Goal: Transaction & Acquisition: Book appointment/travel/reservation

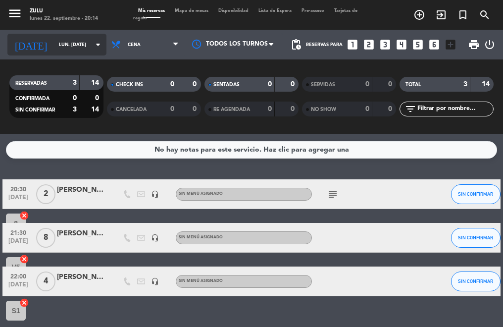
click at [54, 46] on input "lun. [DATE]" at bounding box center [86, 44] width 64 height 15
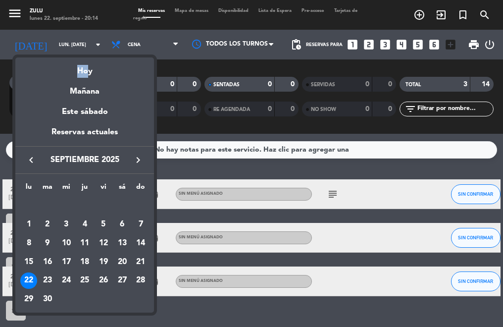
drag, startPoint x: 82, startPoint y: 53, endPoint x: 83, endPoint y: 45, distance: 7.6
click at [83, 45] on div "semana que viene esta semana semana previa misma semana del año anterior Hoy Ma…" at bounding box center [251, 163] width 503 height 327
drag, startPoint x: 83, startPoint y: 45, endPoint x: 78, endPoint y: 74, distance: 29.7
click at [78, 74] on div "Hoy" at bounding box center [84, 67] width 139 height 20
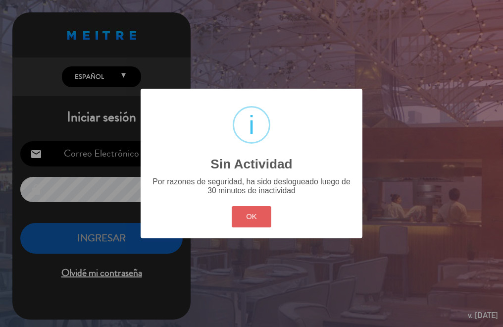
type input "[EMAIL_ADDRESS][DOMAIN_NAME]"
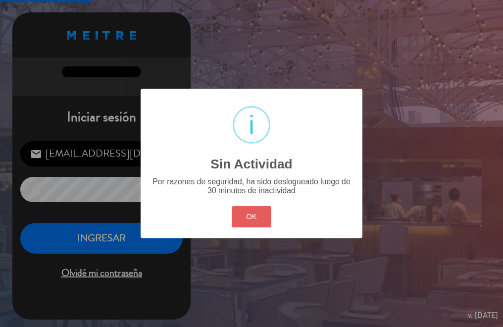
drag, startPoint x: 241, startPoint y: 215, endPoint x: 225, endPoint y: 229, distance: 21.0
click at [241, 217] on button "OK" at bounding box center [252, 216] width 40 height 21
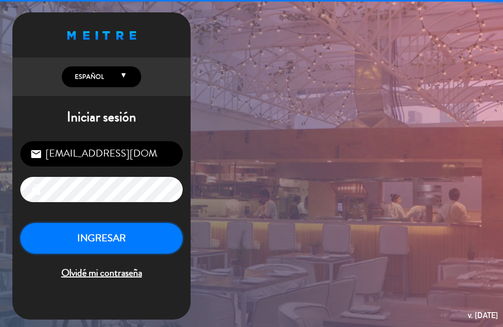
click at [144, 242] on button "INGRESAR" at bounding box center [101, 238] width 162 height 31
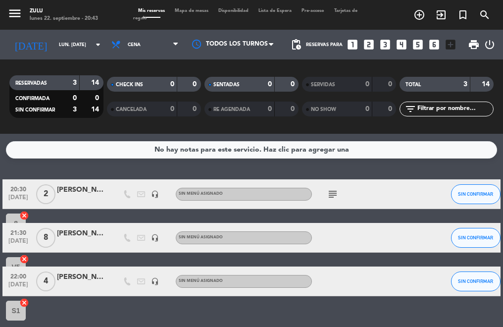
click at [332, 194] on icon "subject" at bounding box center [333, 194] width 12 height 12
click at [370, 43] on icon "looks_two" at bounding box center [369, 44] width 13 height 13
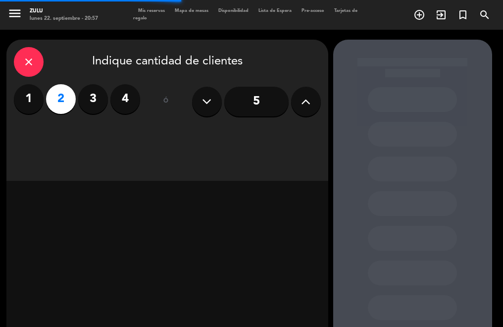
click at [220, 134] on div "close Indique cantidad de clientes 1 2 3 4 ó 5" at bounding box center [167, 110] width 322 height 141
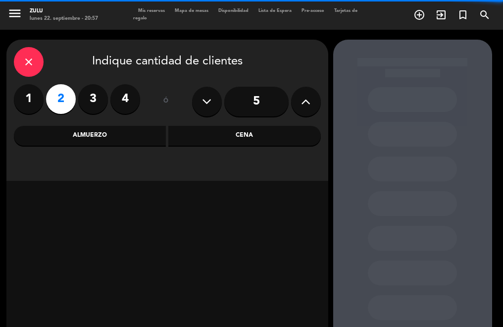
click at [219, 135] on div "Cena" at bounding box center [244, 136] width 153 height 20
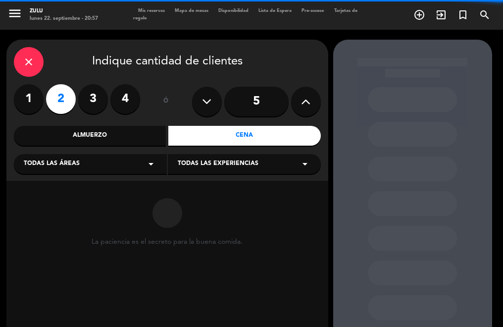
click at [75, 173] on div "Todas las áreas arrow_drop_down" at bounding box center [90, 164] width 153 height 20
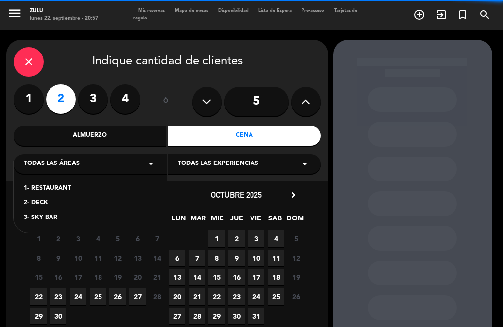
click at [56, 167] on span "Todas las áreas" at bounding box center [52, 164] width 56 height 10
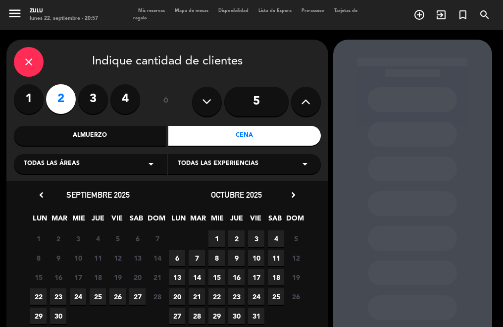
click at [52, 175] on div "close Indique cantidad de clientes 1 2 3 4 ó 5 Almuerzo Cena Todas las áreas ar…" at bounding box center [167, 110] width 322 height 141
click at [37, 164] on span "Todas las áreas" at bounding box center [52, 164] width 56 height 10
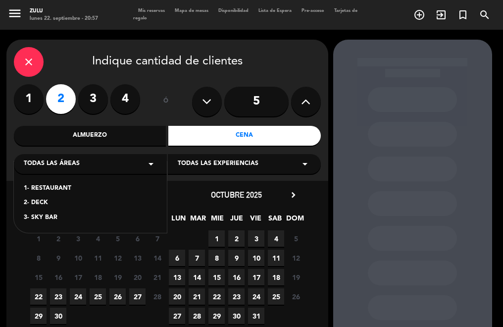
click at [46, 204] on div "2- DECK" at bounding box center [90, 203] width 133 height 10
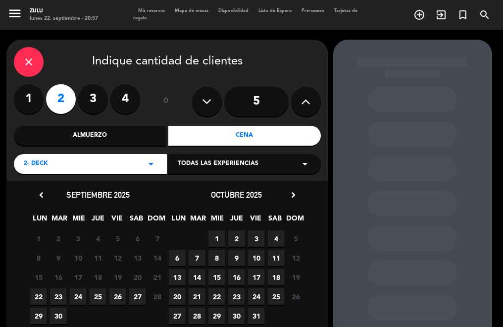
drag, startPoint x: 79, startPoint y: 302, endPoint x: 84, endPoint y: 300, distance: 5.3
click at [82, 301] on span "24" at bounding box center [78, 296] width 16 height 16
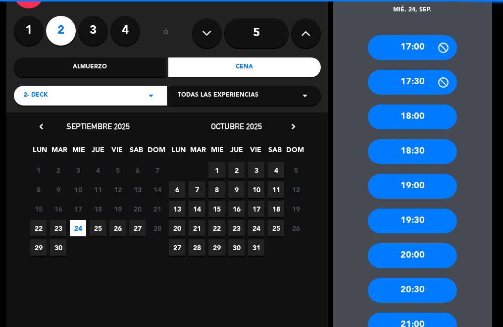
scroll to position [89, 0]
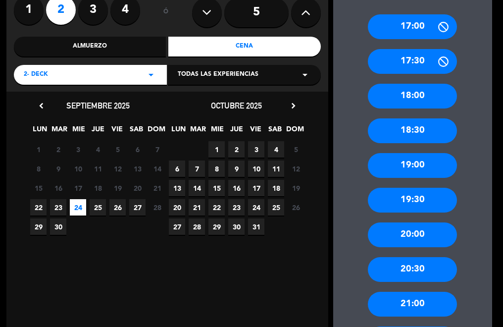
click at [387, 302] on div "21:00" at bounding box center [412, 304] width 89 height 25
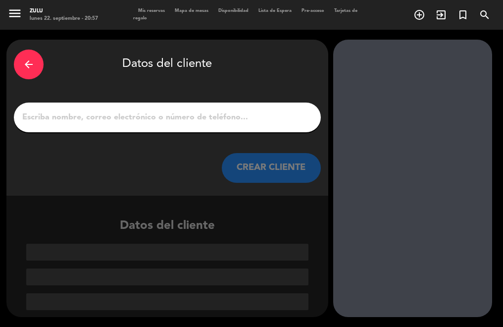
click at [161, 115] on input "1" at bounding box center [167, 117] width 292 height 14
paste input "[PERSON_NAME]"
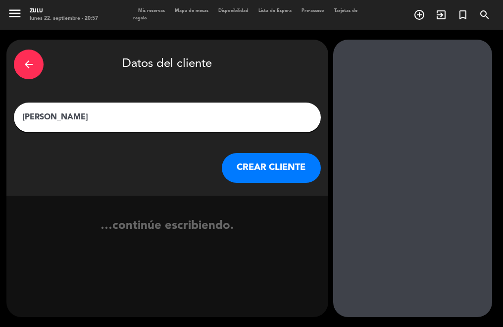
type input "[PERSON_NAME]"
drag, startPoint x: 237, startPoint y: 163, endPoint x: 232, endPoint y: 166, distance: 6.0
click at [232, 166] on button "CREAR CLIENTE" at bounding box center [271, 168] width 99 height 30
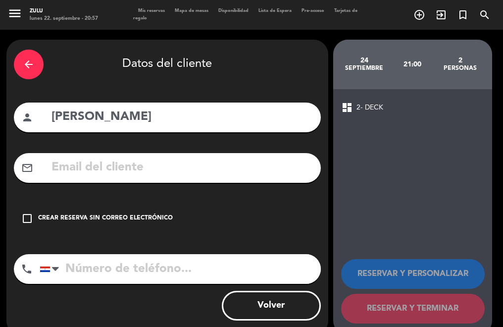
click at [91, 199] on div "arrow_back Datos del cliente person [PERSON_NAME] mail_outline check_box_outlin…" at bounding box center [167, 188] width 322 height 296
drag, startPoint x: 123, startPoint y: 214, endPoint x: 182, endPoint y: 219, distance: 59.2
click at [122, 214] on div "Crear reserva sin correo electrónico" at bounding box center [105, 219] width 135 height 10
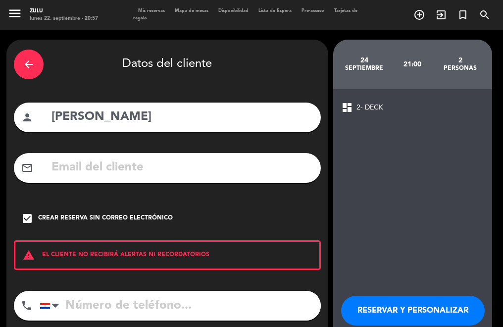
click at [430, 305] on button "RESERVAR Y PERSONALIZAR" at bounding box center [413, 311] width 144 height 30
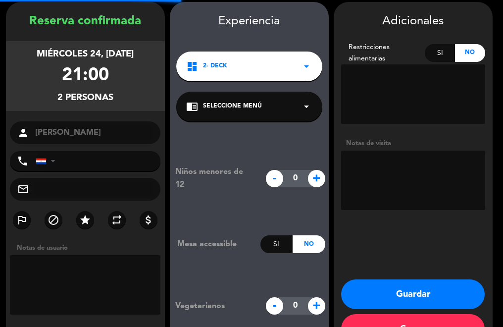
scroll to position [40, 0]
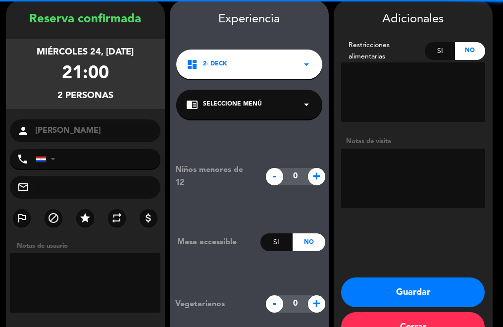
click at [404, 296] on button "Guardar" at bounding box center [413, 292] width 144 height 30
